Goal: Task Accomplishment & Management: Manage account settings

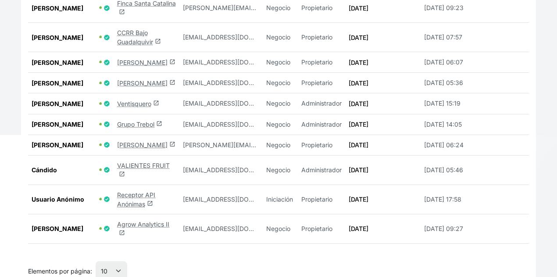
scroll to position [219, 0]
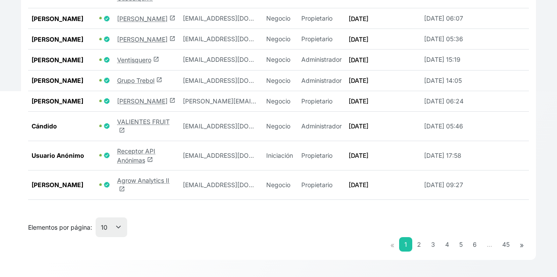
click at [144, 183] on link "Agrow Analytics II launch" at bounding box center [143, 185] width 52 height 17
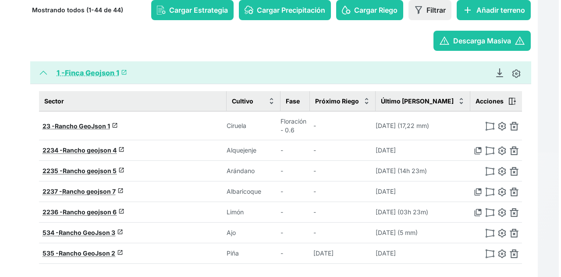
scroll to position [88, 0]
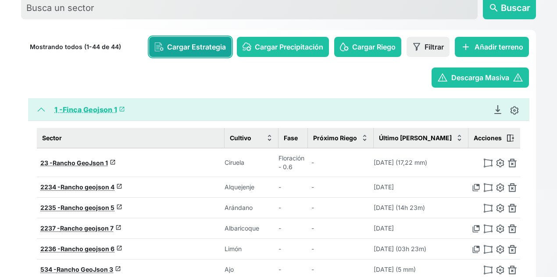
click at [174, 51] on span "Cargar Estrategia" at bounding box center [196, 47] width 59 height 11
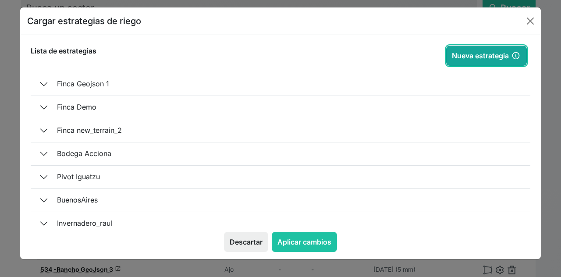
click at [461, 56] on button "Nueva estrategia" at bounding box center [486, 56] width 81 height 20
type input "[DATE]"
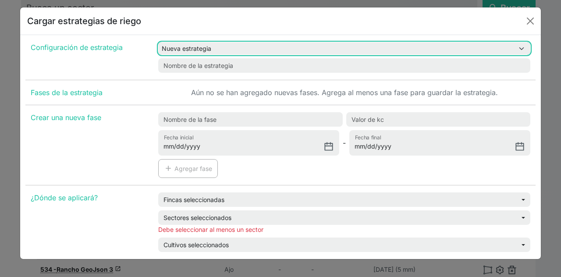
click at [225, 50] on select "Nueva estrategia Estrategia Primavera Estrategia General Invernadero EST-1 EST-2" at bounding box center [344, 48] width 372 height 13
select select "1"
click at [158, 42] on select "Nueva estrategia Estrategia Primavera Estrategia General Invernadero EST-1 EST-2" at bounding box center [344, 48] width 372 height 13
type input "Estrategia Primavera"
type input "[DATE]"
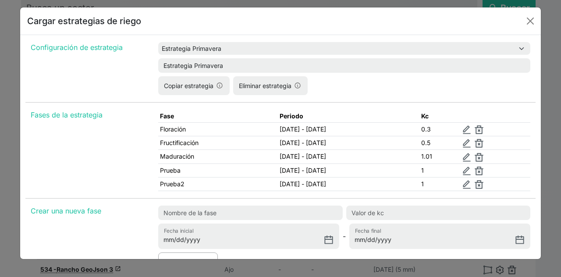
click at [215, 57] on form "Nueva estrategia Estrategia Primavera Estrategia General Invernadero EST-1 EST-…" at bounding box center [344, 57] width 372 height 31
click at [214, 56] on form "Nueva estrategia Estrategia Primavera Estrategia General Invernadero EST-1 EST-…" at bounding box center [344, 57] width 372 height 31
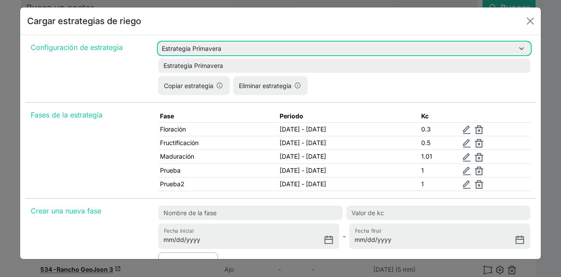
click at [217, 46] on select "Nueva estrategia Estrategia Primavera Estrategia General Invernadero EST-1 EST-2" at bounding box center [344, 48] width 372 height 13
select select "3"
click at [158, 42] on select "Nueva estrategia Estrategia Primavera Estrategia General Invernadero EST-1 EST-2" at bounding box center [344, 48] width 372 height 13
type input "Estrategia General"
type input "[DATE]"
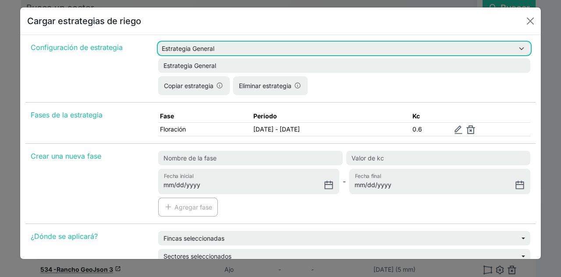
click at [213, 50] on select "Nueva estrategia Estrategia Primavera Estrategia General Invernadero EST-1 EST-2" at bounding box center [344, 48] width 372 height 13
select select "6"
click at [158, 42] on select "Nueva estrategia Estrategia Primavera Estrategia General Invernadero EST-1 EST-2" at bounding box center [344, 48] width 372 height 13
type input "EST-2"
type input "[DATE]"
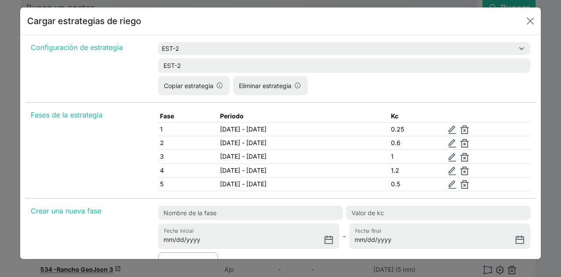
click at [203, 57] on form "Nueva estrategia Estrategia Primavera Estrategia General Invernadero EST-1 EST-…" at bounding box center [344, 57] width 372 height 31
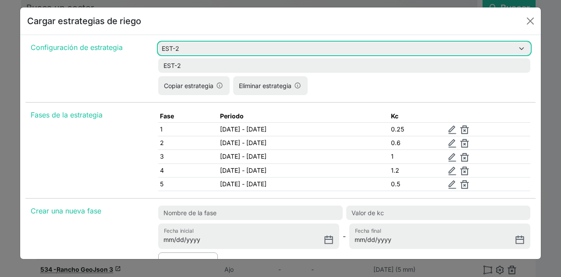
click at [203, 50] on select "Nueva estrategia Estrategia Primavera Estrategia General Invernadero EST-1 EST-2" at bounding box center [344, 48] width 372 height 13
select select "5"
click at [158, 42] on select "Nueva estrategia Estrategia Primavera Estrategia General Invernadero EST-1 EST-2" at bounding box center [344, 48] width 372 height 13
type input "EST-1"
type input "[DATE]"
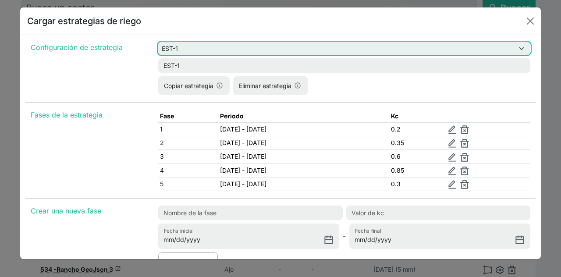
click at [197, 43] on select "Nueva estrategia Estrategia Primavera Estrategia General Invernadero EST-1 EST-2" at bounding box center [344, 48] width 372 height 13
select select "4"
click at [158, 42] on select "Nueva estrategia Estrategia Primavera Estrategia General Invernadero EST-1 EST-2" at bounding box center [344, 48] width 372 height 13
type input "Invernadero"
type input "[DATE]"
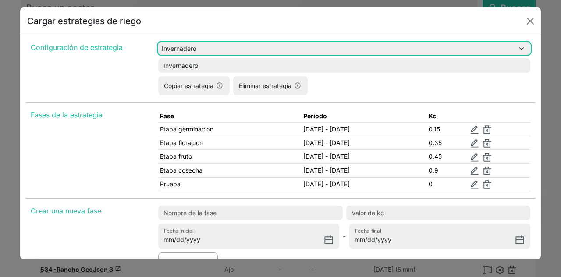
click at [196, 53] on select "Nueva estrategia Estrategia Primavera Estrategia General Invernadero EST-1 EST-2" at bounding box center [344, 48] width 372 height 13
select select "3"
click at [158, 42] on select "Nueva estrategia Estrategia Primavera Estrategia General Invernadero EST-1 EST-2" at bounding box center [344, 48] width 372 height 13
type input "Estrategia General"
type input "[DATE]"
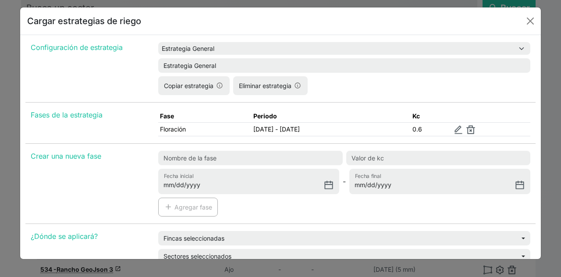
click at [129, 87] on div "Configuración de estrategia" at bounding box center [89, 71] width 128 height 64
click at [463, 128] on img at bounding box center [458, 129] width 9 height 9
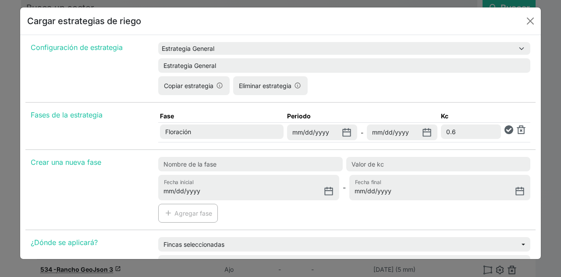
click at [435, 214] on div "[DATE] Fecha inicial - Fecha final add Agregar fase" at bounding box center [344, 193] width 383 height 73
click at [504, 133] on td at bounding box center [517, 133] width 28 height 20
click at [505, 126] on img at bounding box center [509, 129] width 9 height 9
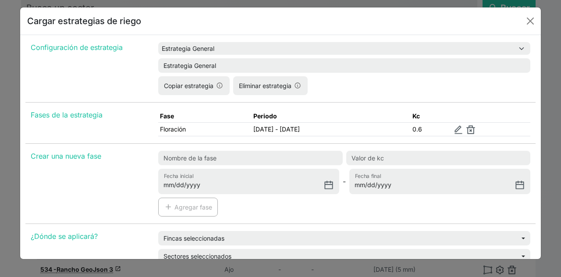
click at [464, 136] on div "Fase Periodo Kc Floración [DATE] - [DATE] 0.6" at bounding box center [344, 127] width 372 height 34
click at [463, 132] on img at bounding box center [458, 129] width 9 height 9
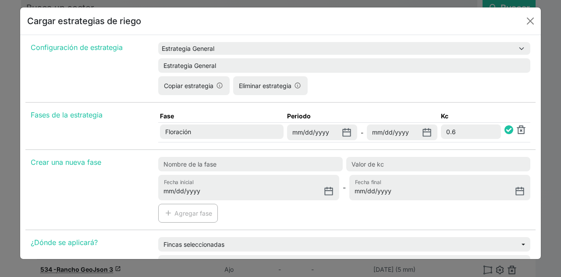
click at [507, 130] on img at bounding box center [509, 129] width 9 height 9
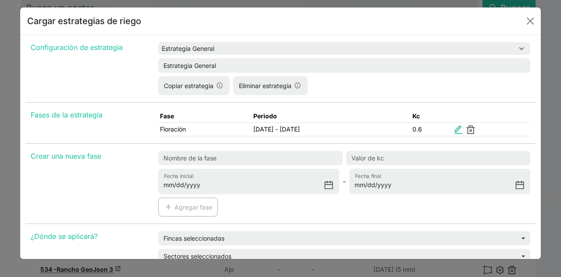
click at [463, 125] on img at bounding box center [458, 129] width 9 height 9
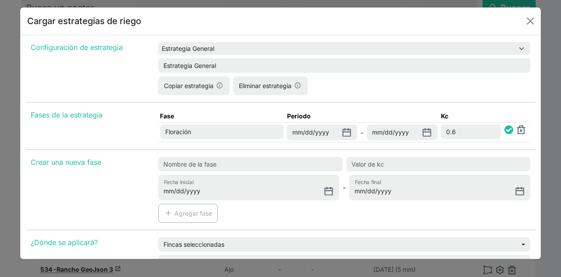
click at [505, 129] on img at bounding box center [509, 129] width 9 height 9
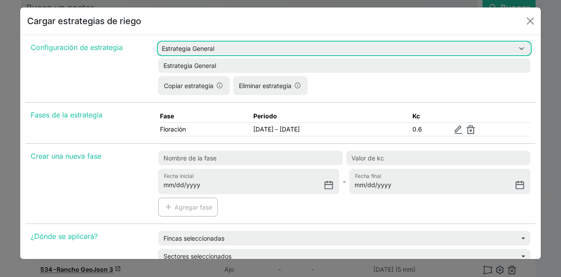
click at [236, 43] on select "Nueva estrategia Estrategia Primavera Estrategia General Invernadero EST-1 EST-2" at bounding box center [344, 48] width 372 height 13
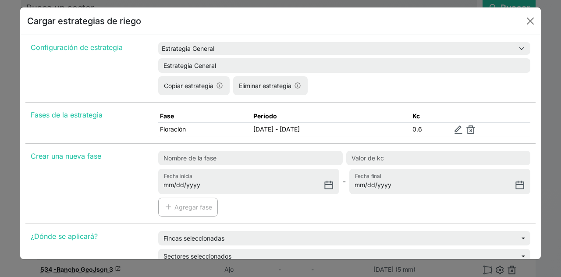
click at [103, 104] on div "Configuración de estrategia Nueva estrategia Estrategia Primavera Estrategia Ge…" at bounding box center [280, 168] width 510 height 259
click at [532, 19] on button "Close" at bounding box center [531, 21] width 14 height 14
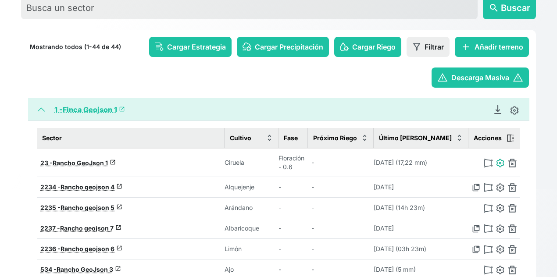
click at [498, 159] on img at bounding box center [500, 163] width 9 height 9
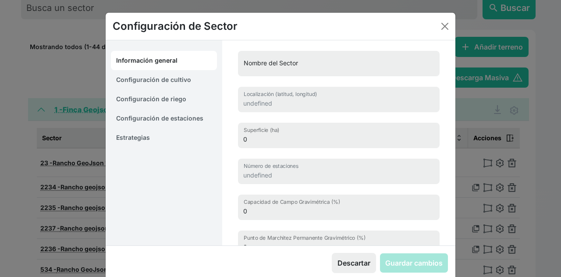
type input "Rancho GeoJson 1"
type input "37.45257842377420, -6.27002093624223"
type input "15.03"
type input "0"
type input "34.9"
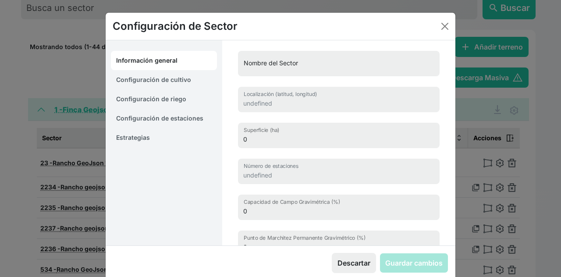
type input "20.3"
type input "320.37"
select select "3"
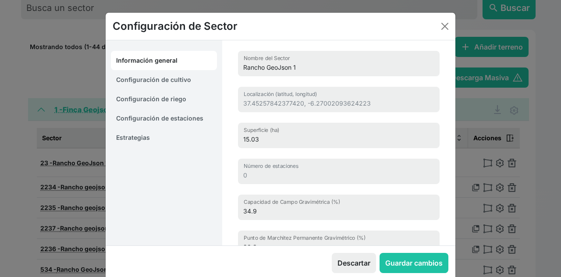
click at [144, 136] on link "Estrategias" at bounding box center [164, 137] width 106 height 19
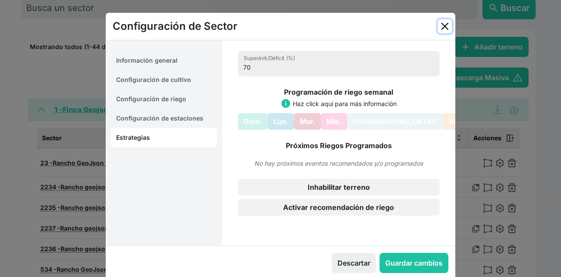
click at [443, 29] on button "Close" at bounding box center [445, 26] width 14 height 14
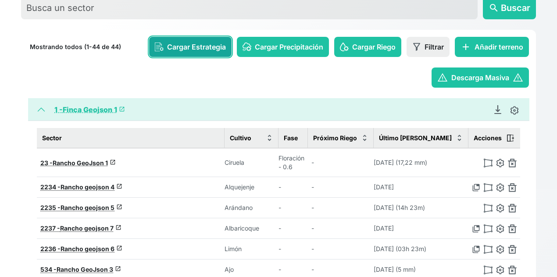
click at [192, 54] on button "Cargar Estrategia" at bounding box center [190, 47] width 82 height 20
